Goal: Transaction & Acquisition: Download file/media

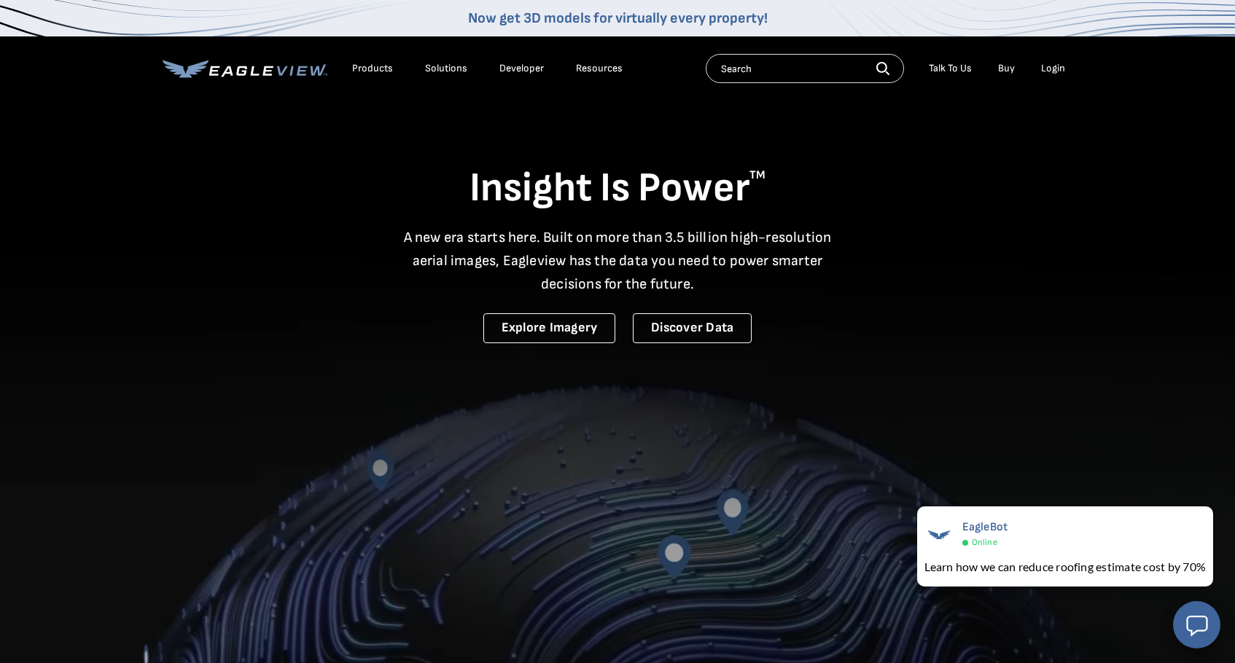
click at [1050, 66] on div "Login" at bounding box center [1053, 68] width 24 height 13
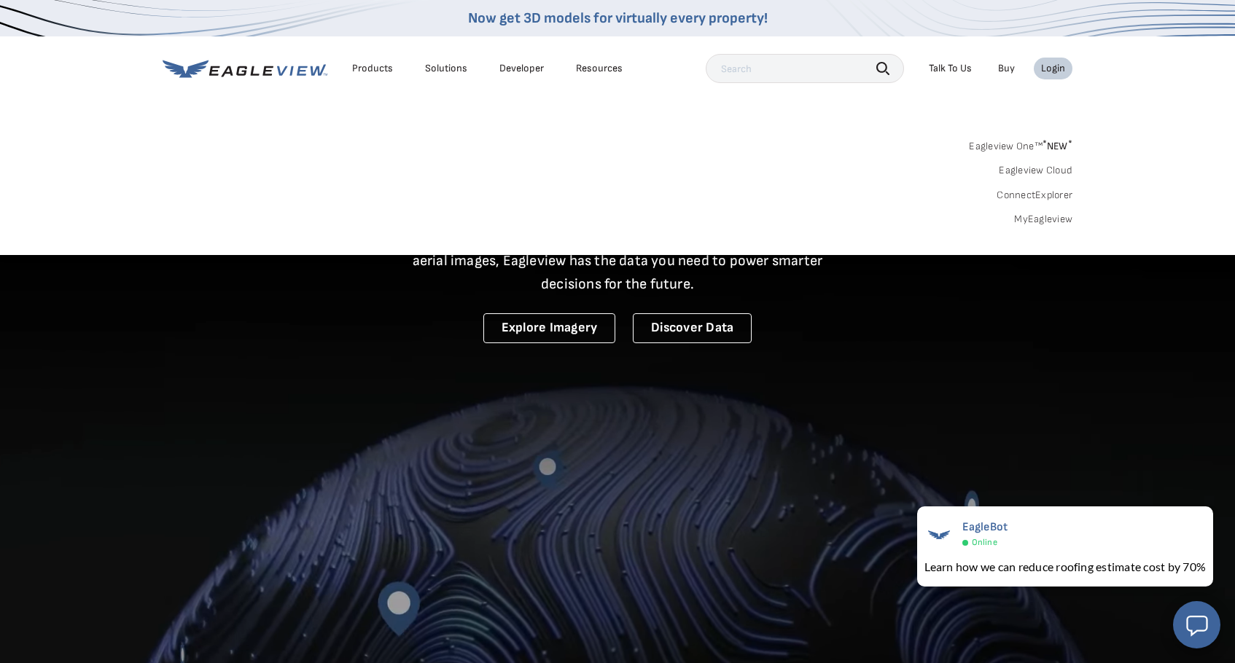
click at [1035, 219] on link "MyEagleview" at bounding box center [1043, 219] width 58 height 13
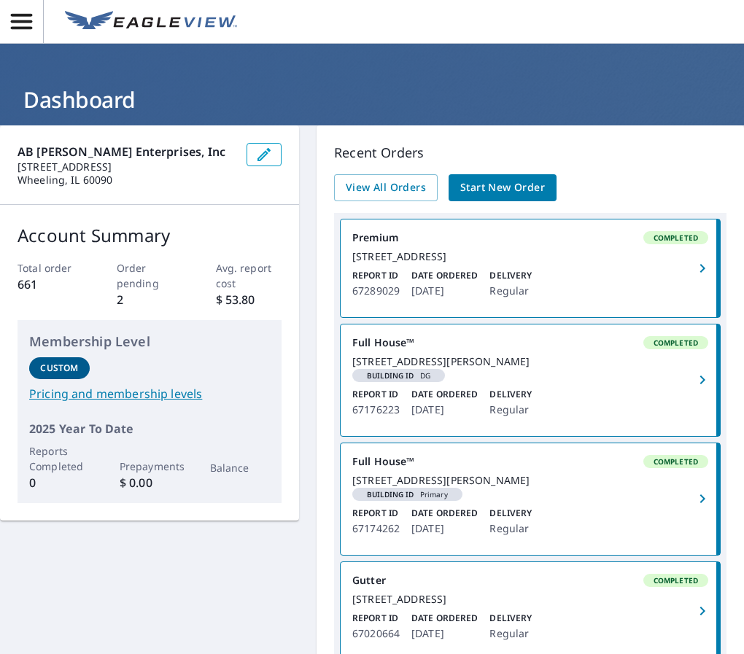
click at [604, 243] on div "Premium Completed" at bounding box center [530, 237] width 356 height 13
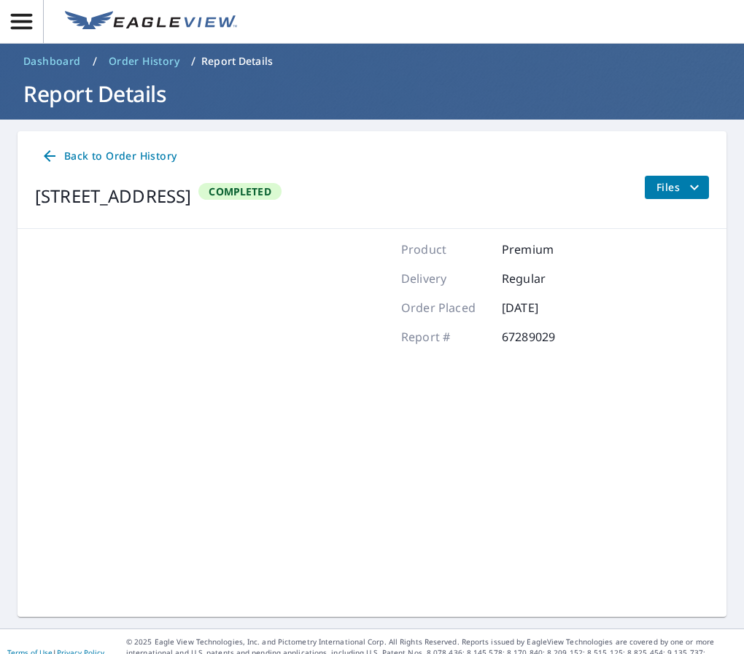
scroll to position [7, 0]
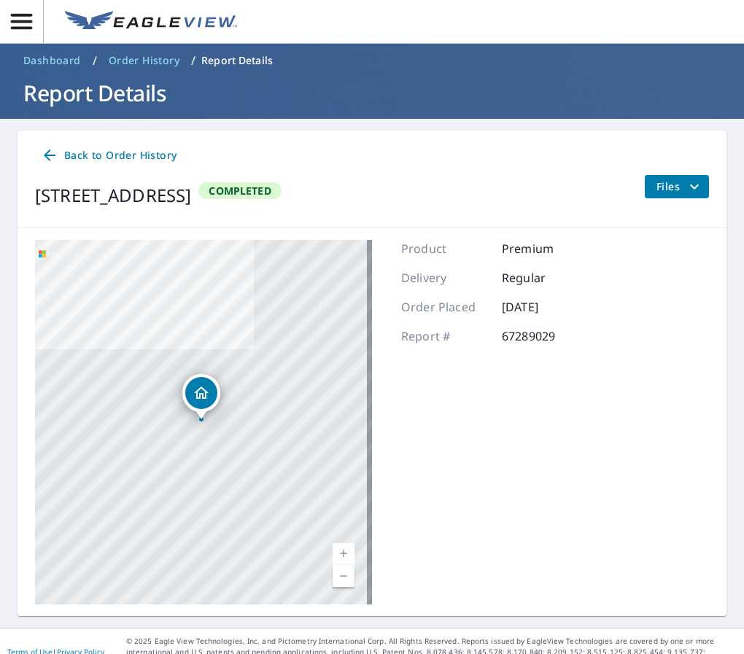
click at [63, 156] on span "Back to Order History" at bounding box center [109, 156] width 136 height 18
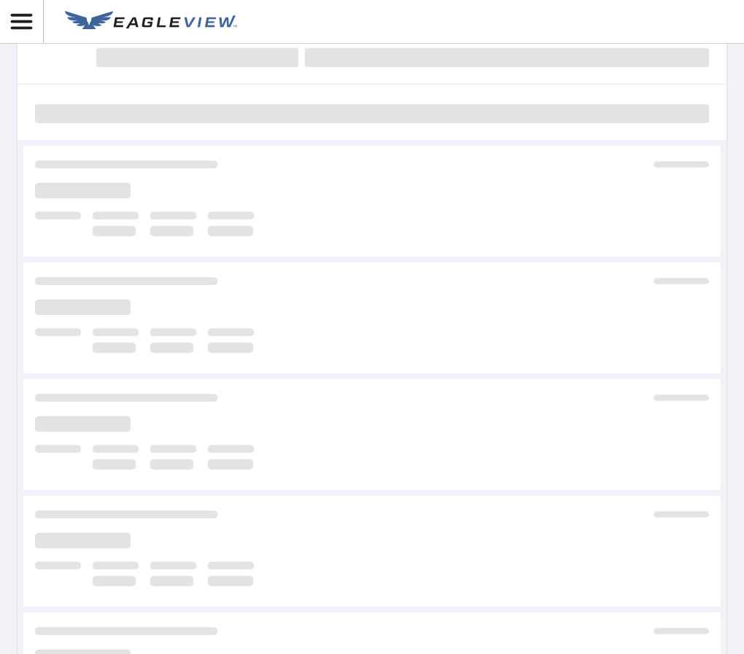
scroll to position [115, 0]
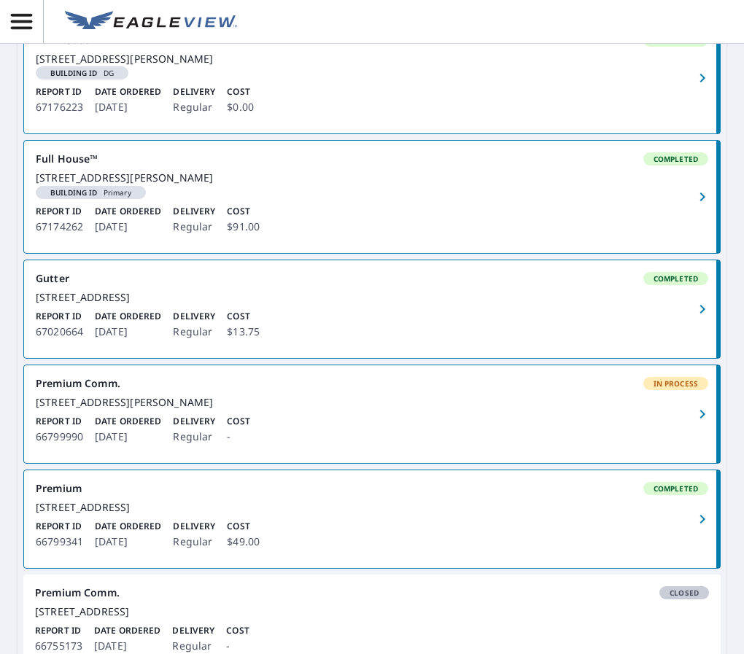
scroll to position [459, 0]
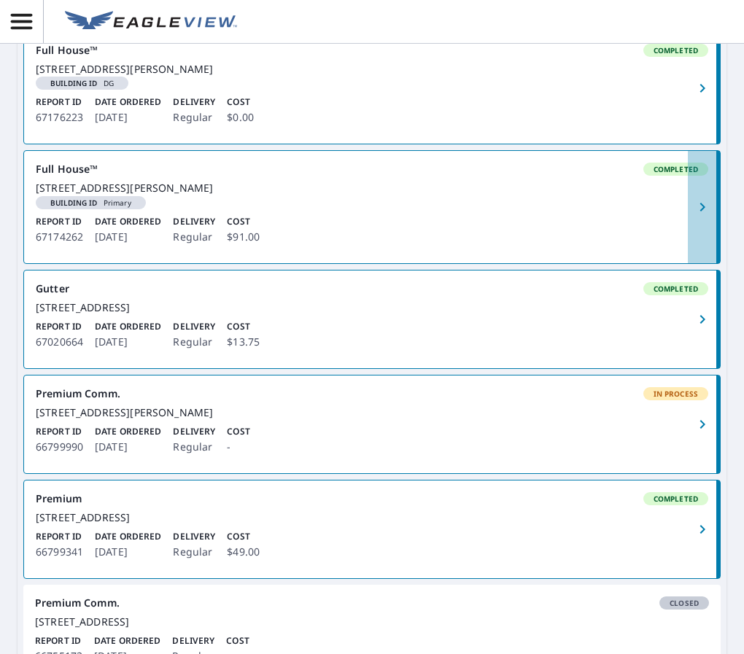
click at [694, 216] on icon "button" at bounding box center [701, 206] width 17 height 17
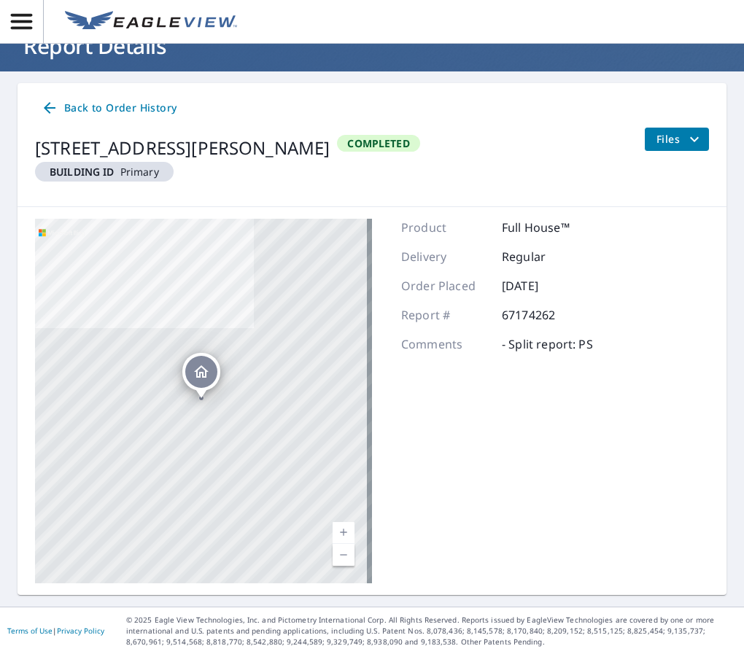
click at [685, 138] on icon "filesDropdownBtn-67174262" at bounding box center [693, 138] width 17 height 17
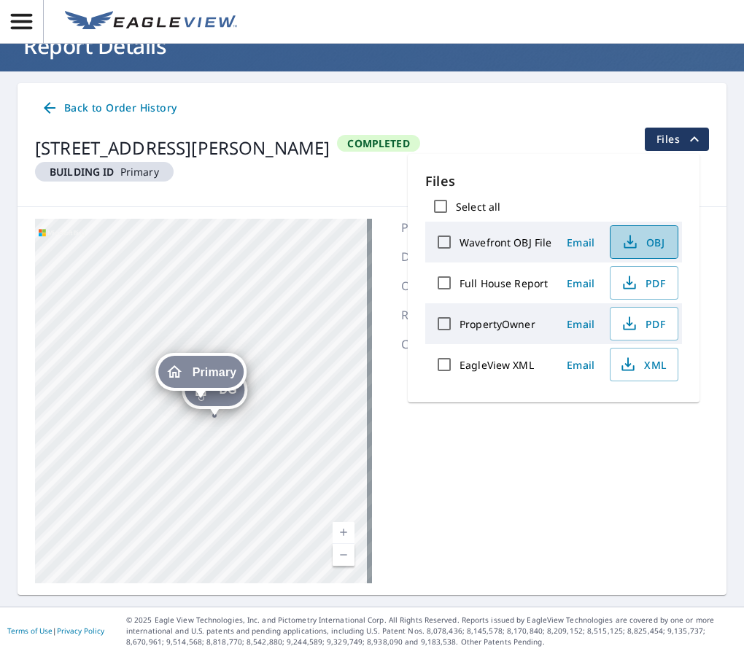
click at [623, 244] on icon "button" at bounding box center [629, 246] width 12 height 6
click at [636, 281] on icon "button" at bounding box center [628, 282] width 17 height 17
click at [567, 472] on div "Product Full House™ Delivery Regular Order Placed Aug 28, 2025 Report # 6717426…" at bounding box center [497, 401] width 192 height 364
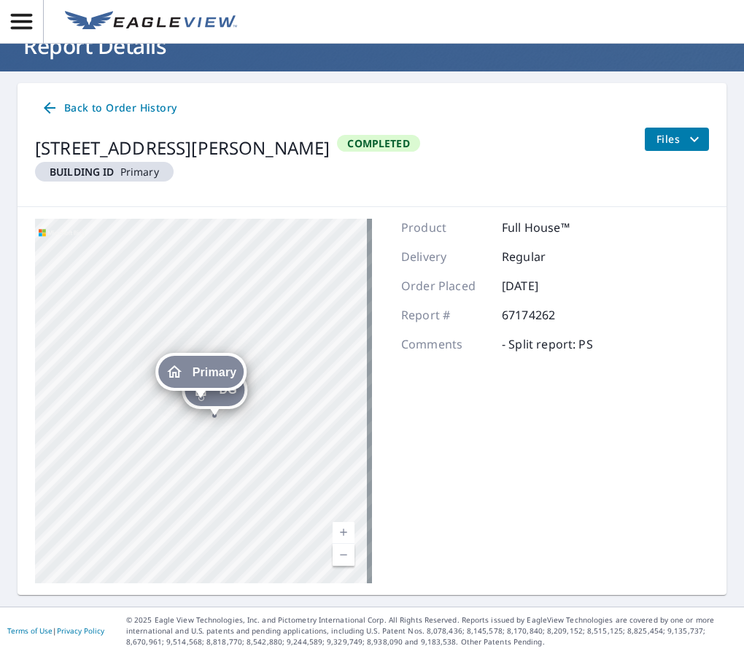
click at [115, 120] on link "Back to Order History" at bounding box center [108, 108] width 147 height 27
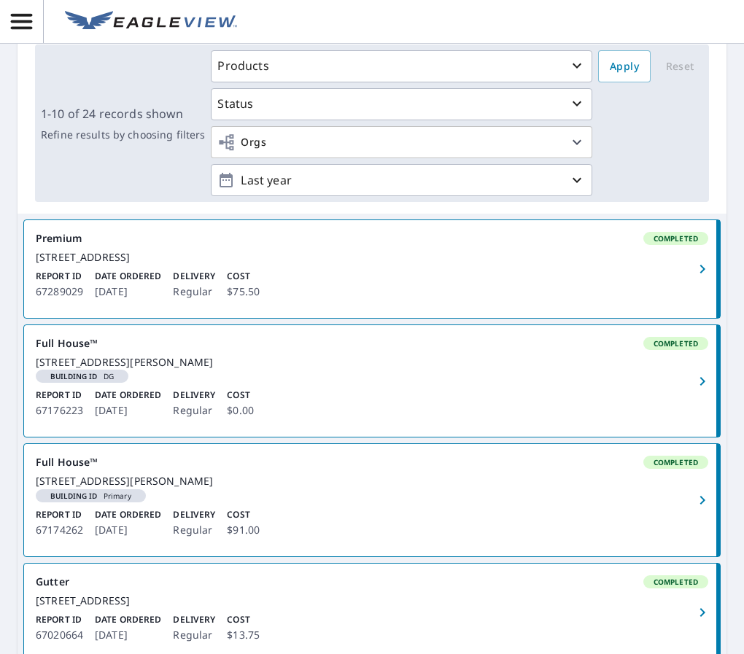
scroll to position [120, 0]
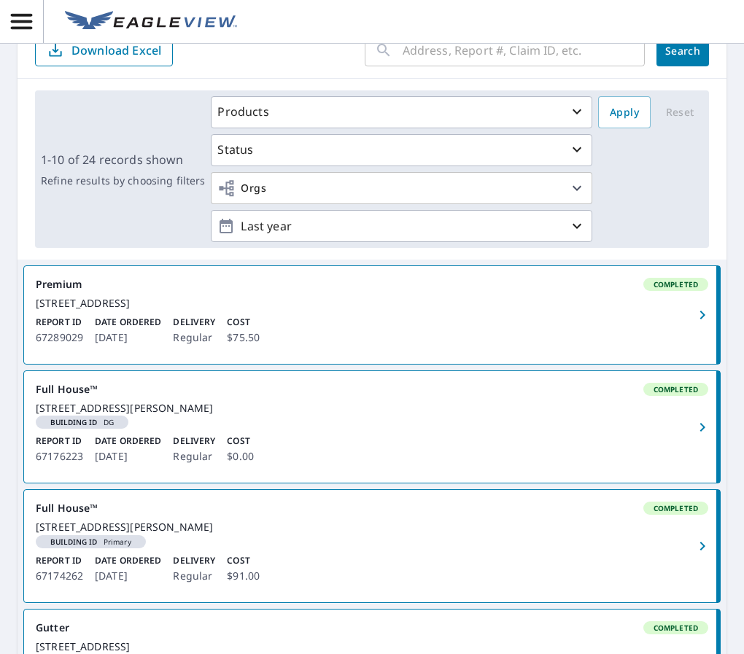
click at [693, 314] on icon "button" at bounding box center [701, 314] width 17 height 17
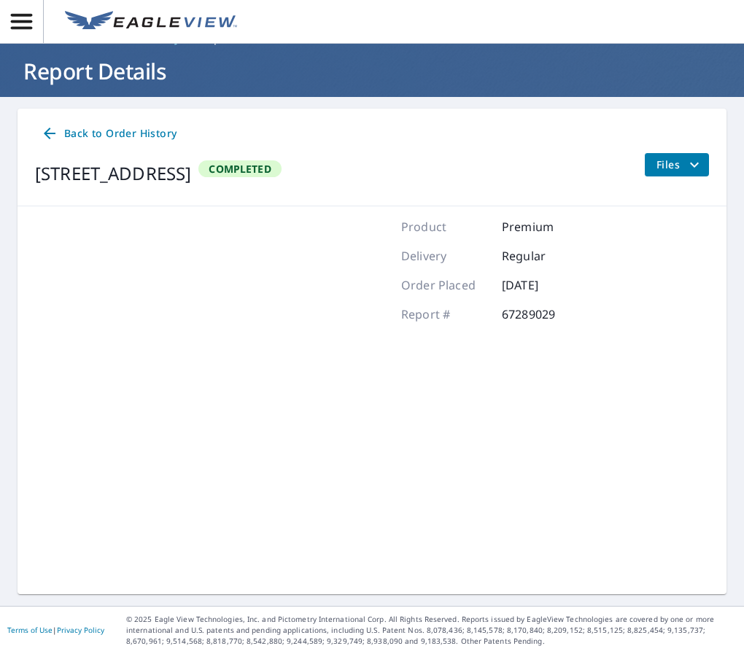
scroll to position [28, 0]
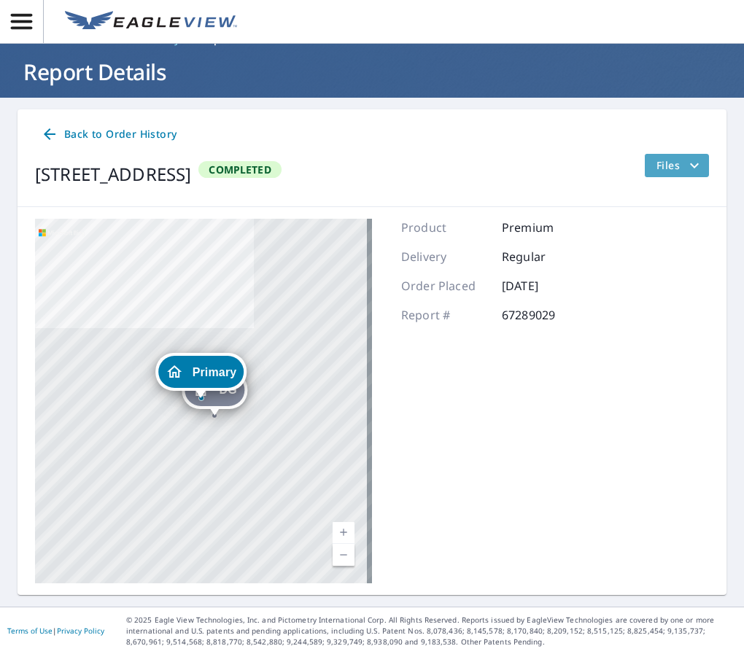
click at [685, 163] on icon "filesDropdownBtn-67289029" at bounding box center [693, 165] width 17 height 17
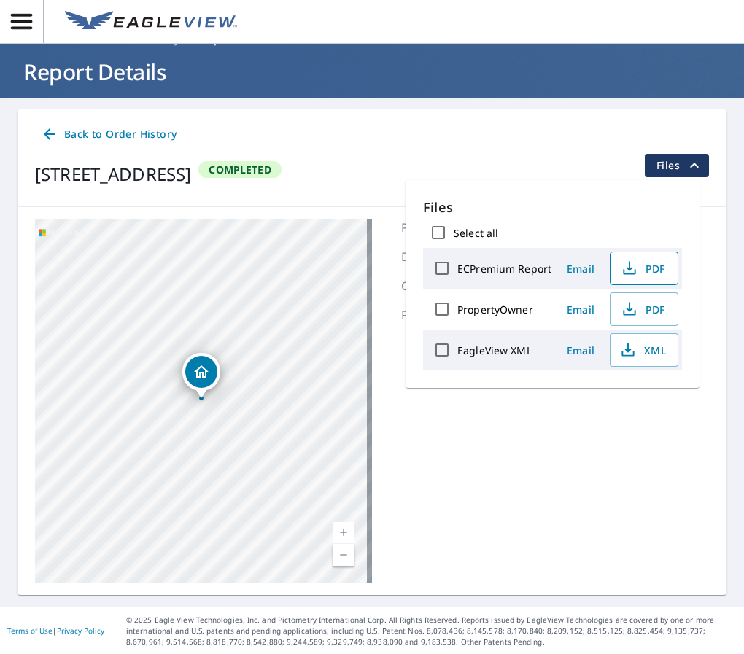
click at [636, 272] on icon "button" at bounding box center [628, 268] width 17 height 17
